Goal: Task Accomplishment & Management: Use online tool/utility

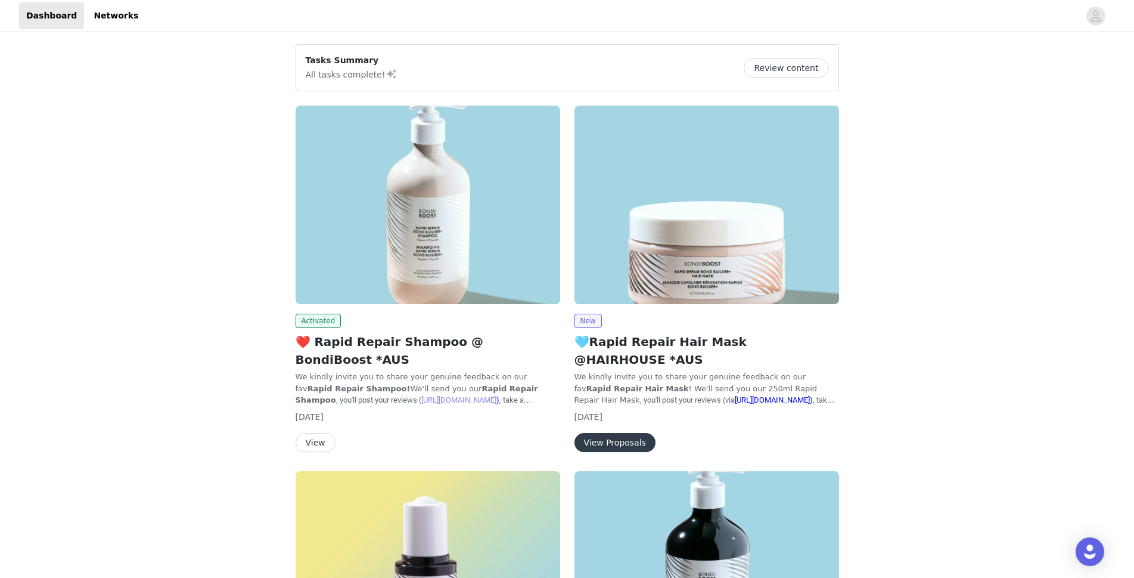
click at [421, 395] on link "[URL][DOMAIN_NAME]" at bounding box center [458, 399] width 75 height 9
click at [386, 371] on p "We kindly invite you to share your genuine feedback on our fav Rapid Repair Sha…" at bounding box center [428, 388] width 265 height 35
click at [432, 249] on img at bounding box center [428, 204] width 265 height 198
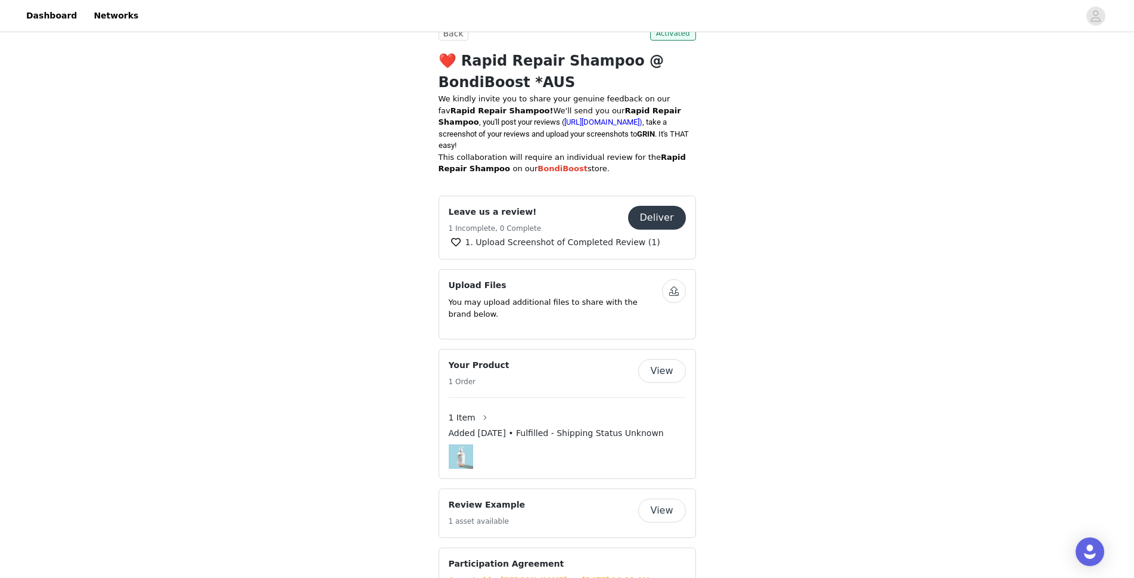
scroll to position [358, 0]
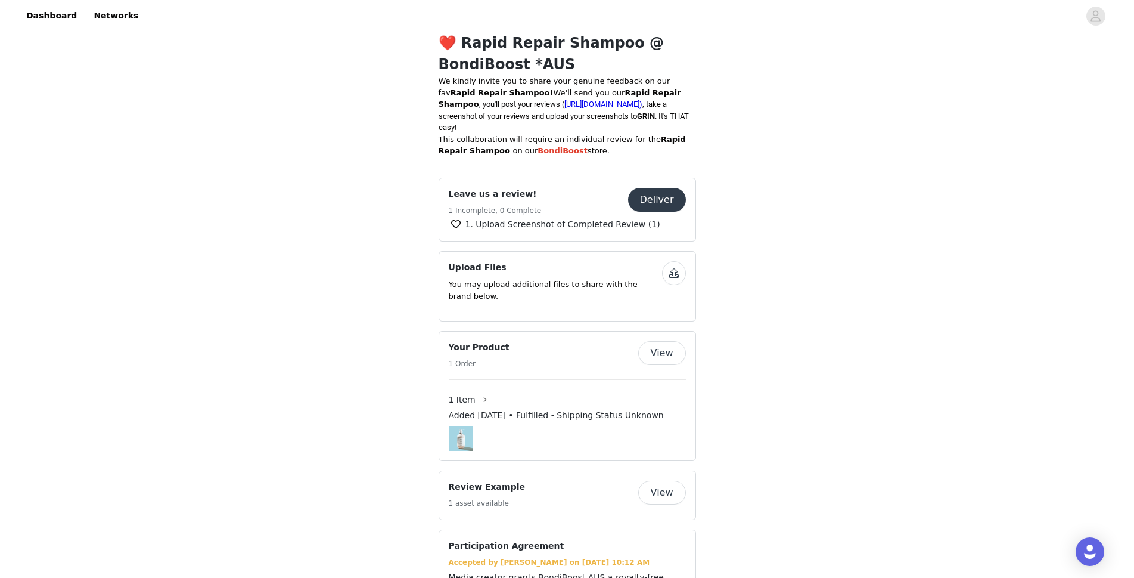
click at [655, 188] on button "Deliver" at bounding box center [657, 200] width 58 height 24
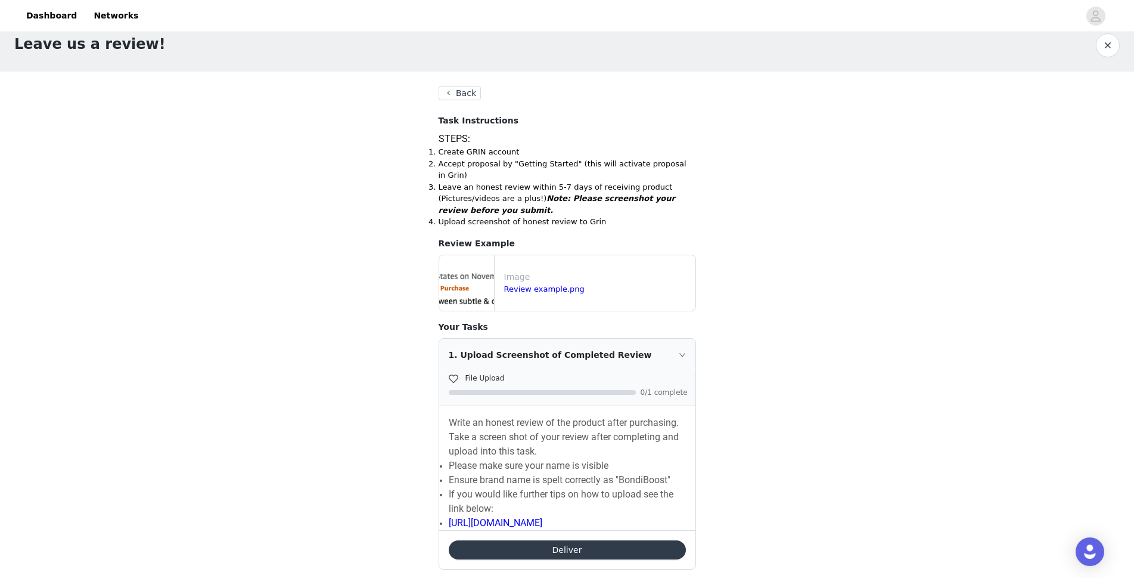
scroll to position [24, 0]
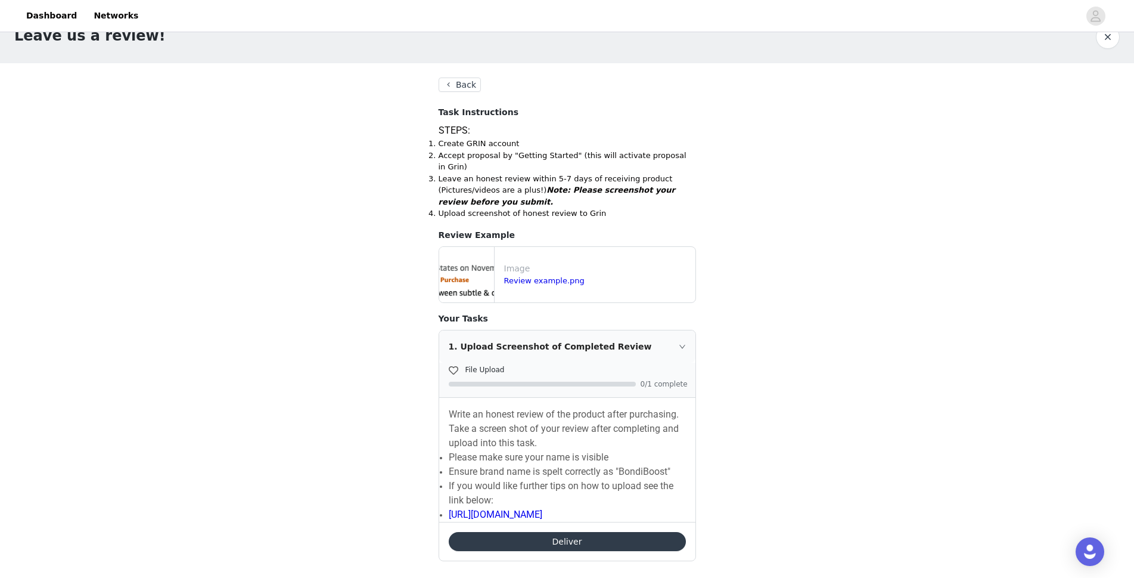
click at [533, 532] on button "Deliver" at bounding box center [567, 541] width 237 height 19
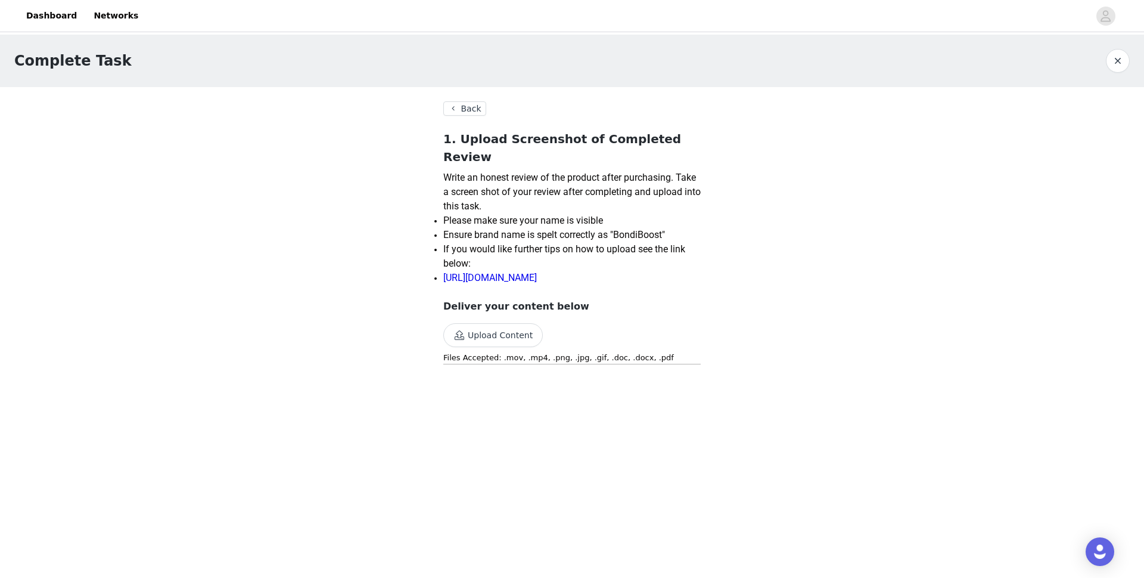
click at [491, 323] on button "Upload Content" at bounding box center [493, 335] width 100 height 24
click at [501, 323] on button "Upload Content" at bounding box center [493, 335] width 100 height 24
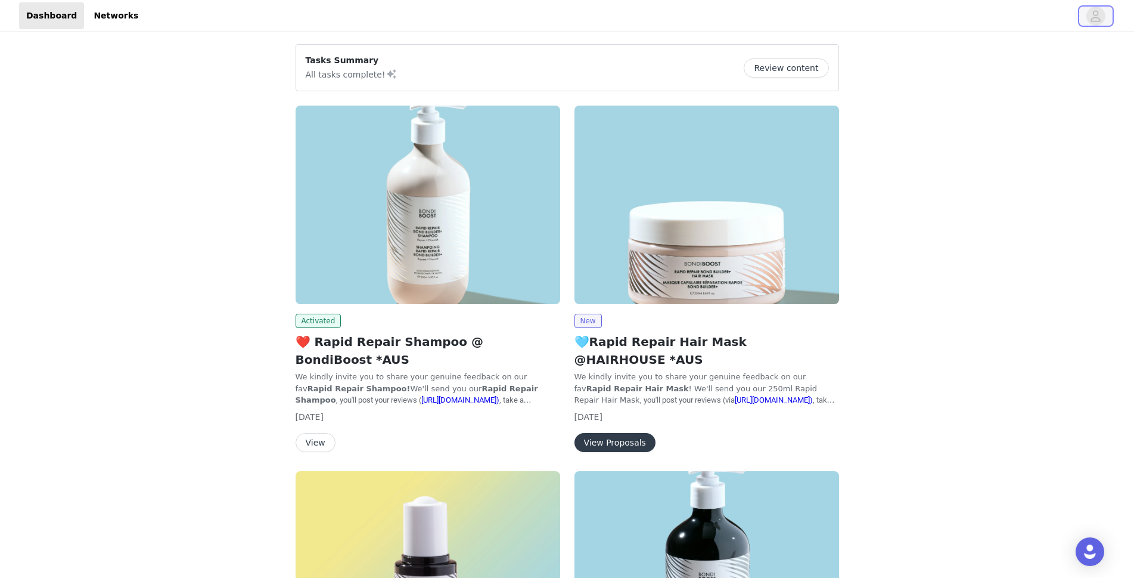
click at [1091, 13] on icon "avatar" at bounding box center [1095, 16] width 11 height 19
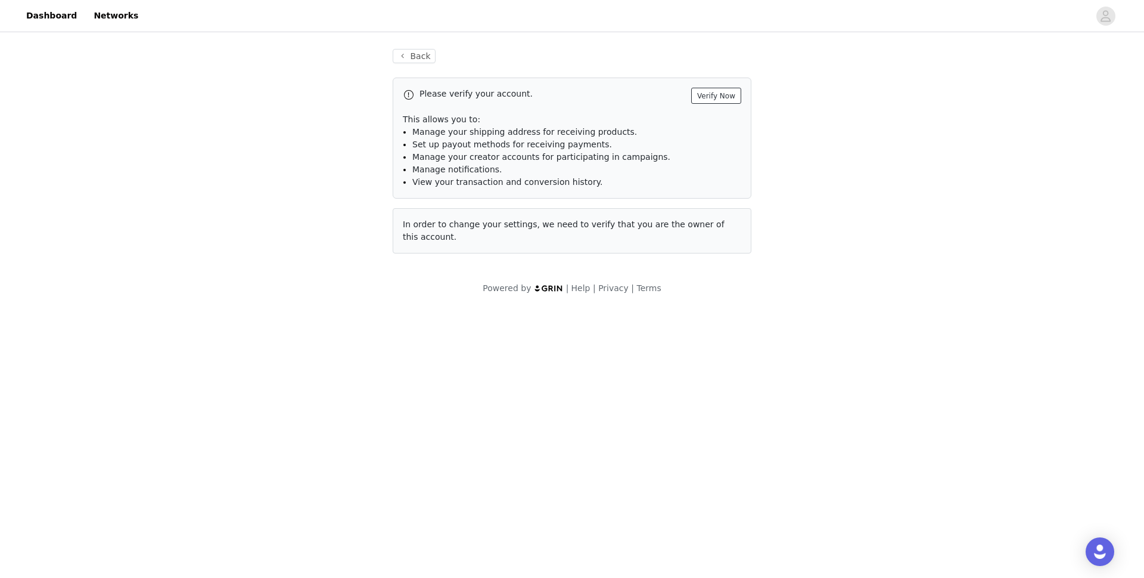
click at [730, 99] on button "Verify Now" at bounding box center [716, 96] width 50 height 16
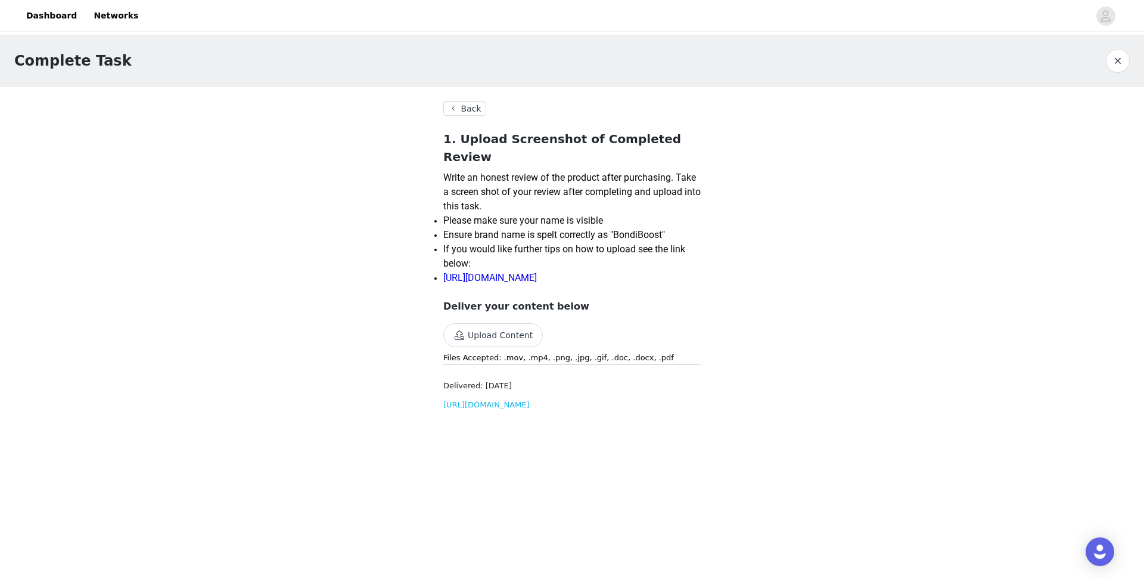
click at [1121, 55] on button "button" at bounding box center [1118, 61] width 24 height 24
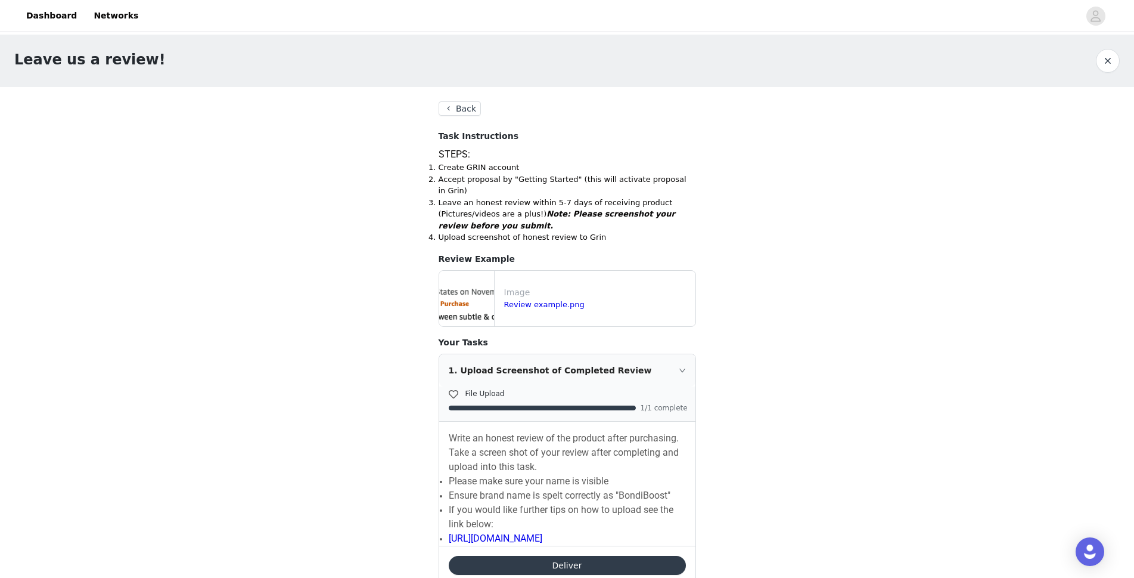
click at [1109, 58] on button "button" at bounding box center [1108, 61] width 24 height 24
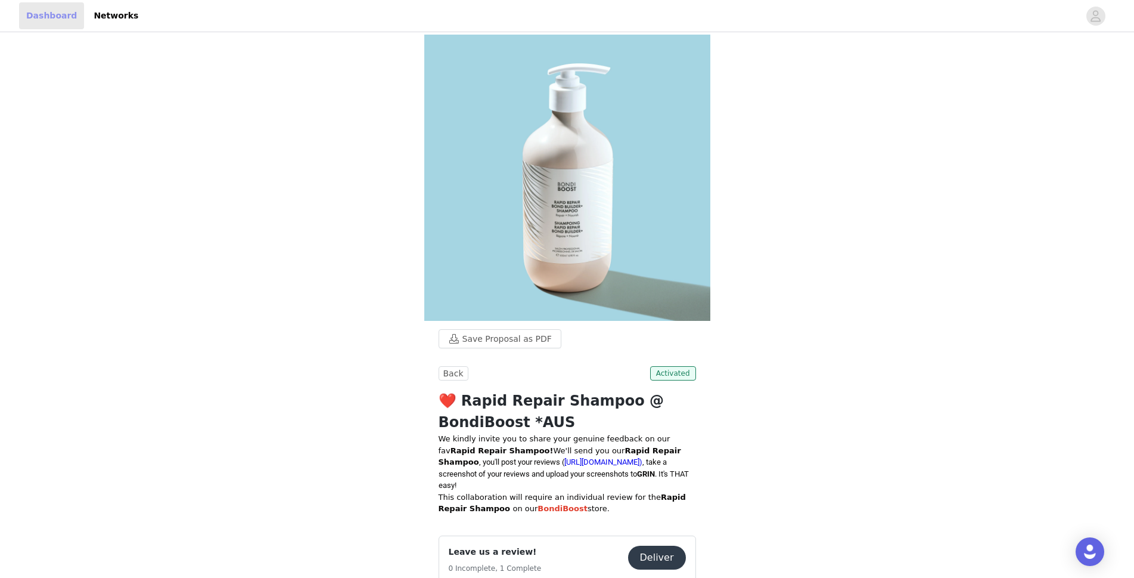
click at [35, 15] on link "Dashboard" at bounding box center [51, 15] width 65 height 27
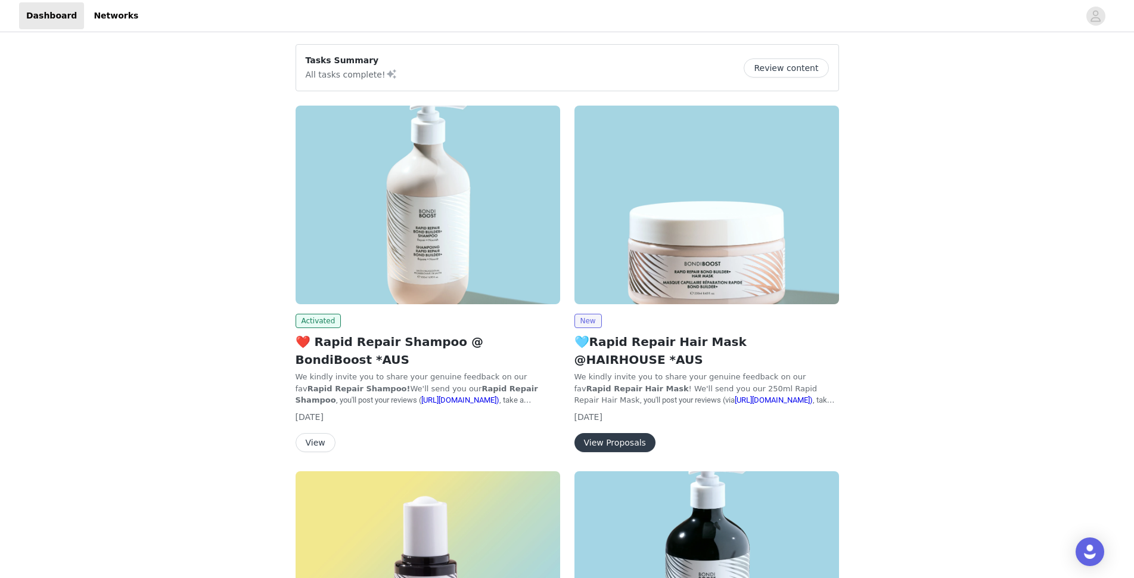
click at [539, 63] on div "Tasks Summary All tasks complete! Review content" at bounding box center [567, 67] width 523 height 27
click at [787, 67] on button "Review content" at bounding box center [786, 67] width 85 height 19
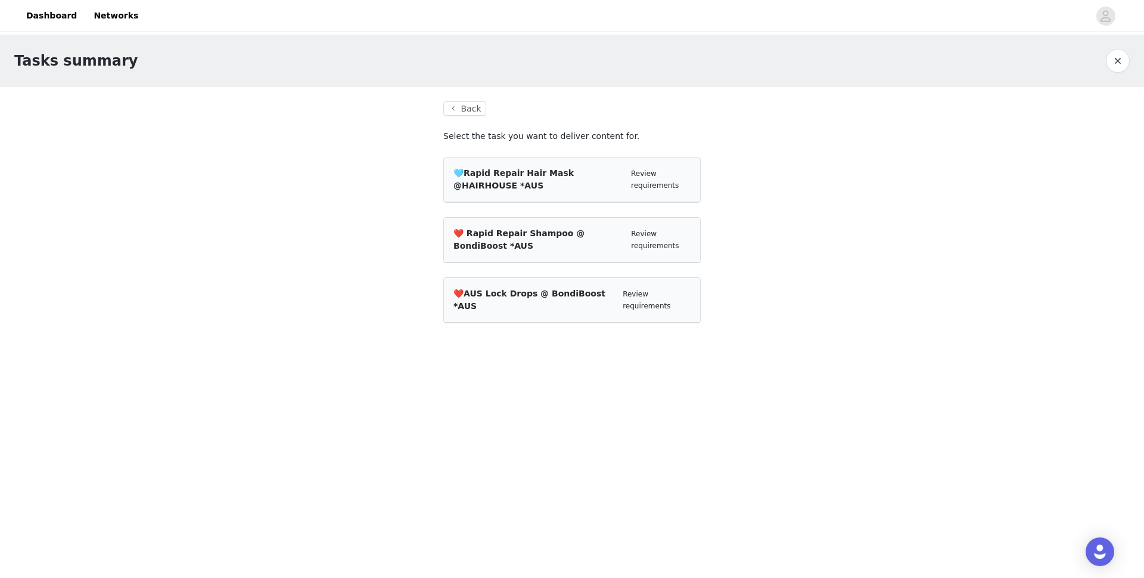
click at [566, 185] on div "🩵Rapid Repair Hair Mask @HAIRHOUSE *AUS" at bounding box center [538, 179] width 168 height 25
click at [545, 247] on div "❤️ Rapid Repair Shampoo @ BondiBoost *AUS" at bounding box center [538, 239] width 168 height 25
click at [655, 244] on link "Review requirements" at bounding box center [655, 239] width 48 height 20
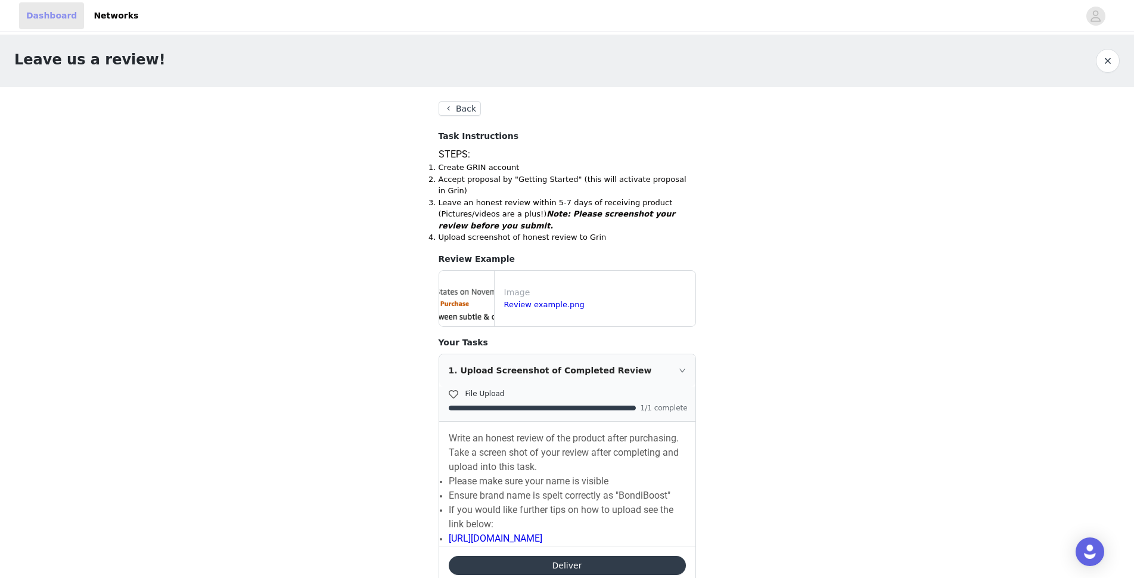
click at [52, 11] on link "Dashboard" at bounding box center [51, 15] width 65 height 27
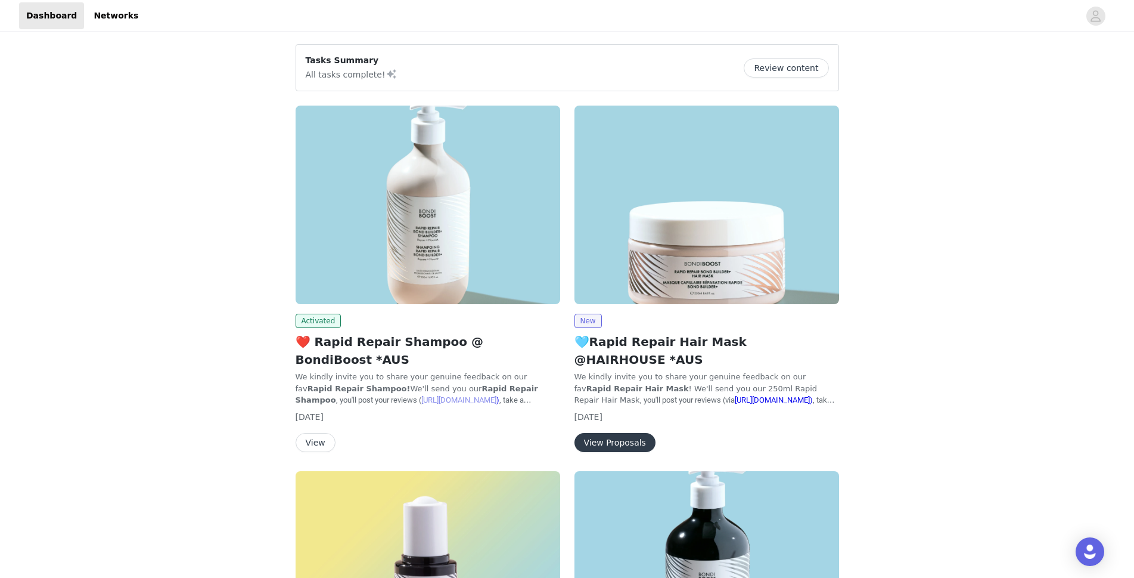
click at [421, 395] on link "[URL][DOMAIN_NAME]" at bounding box center [458, 399] width 75 height 9
